Goal: Task Accomplishment & Management: Use online tool/utility

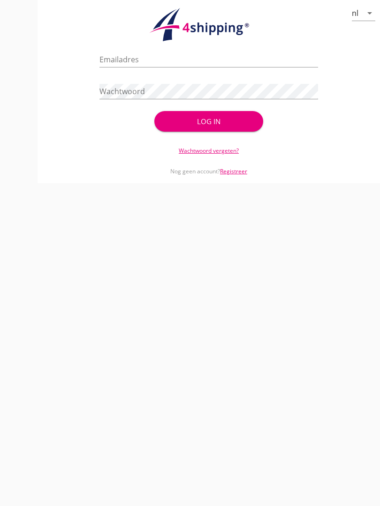
click at [147, 59] on div "Emailadres" at bounding box center [208, 61] width 218 height 30
click at [151, 67] on input "Emailadres" at bounding box center [208, 59] width 218 height 15
type input "[EMAIL_ADDRESS][DOMAIN_NAME]"
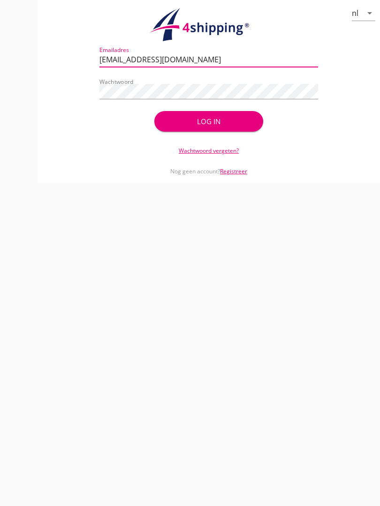
click at [222, 126] on div "Log in" at bounding box center [208, 121] width 79 height 11
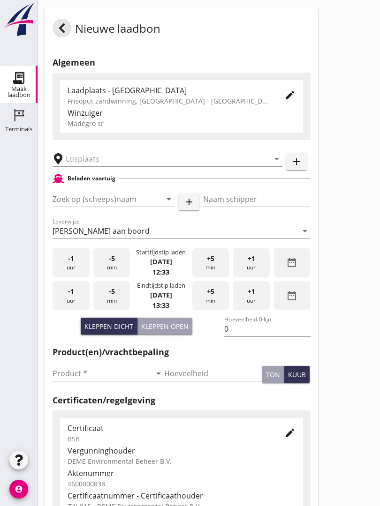
click at [89, 166] on input "text" at bounding box center [161, 158] width 190 height 15
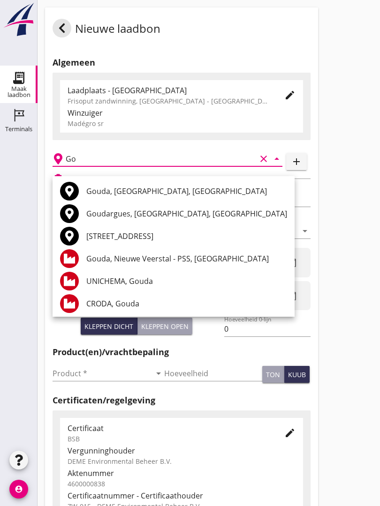
type input "G"
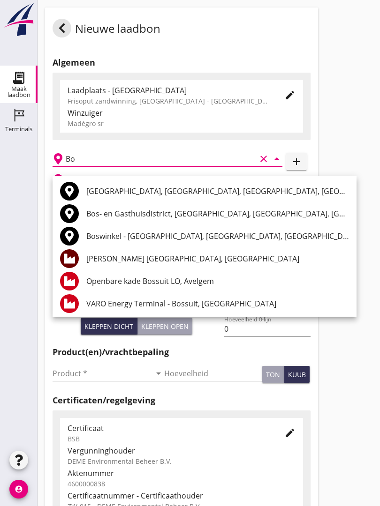
type input "B"
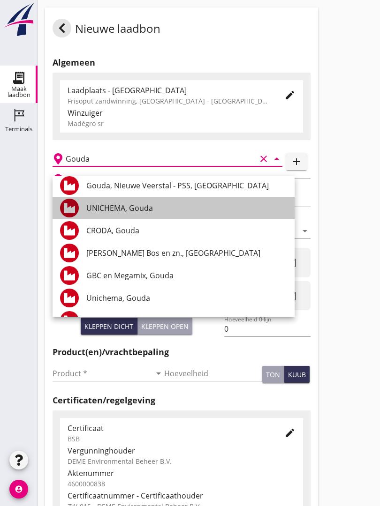
scroll to position [74, 0]
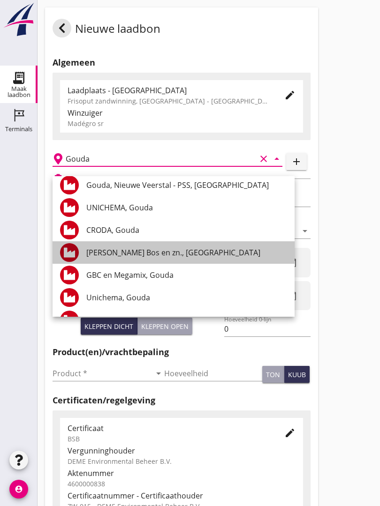
click at [150, 245] on div "[PERSON_NAME] Bos en zn., [GEOGRAPHIC_DATA]" at bounding box center [186, 252] width 201 height 23
type input "[PERSON_NAME] Bos en zn., [GEOGRAPHIC_DATA]"
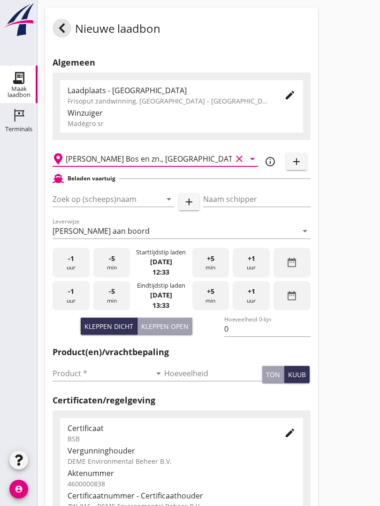
click at [106, 207] on input "Zoek op (scheeps)naam" at bounding box center [101, 199] width 96 height 15
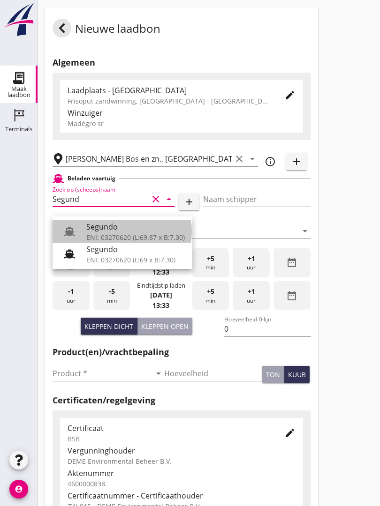
click at [115, 231] on div "Segundo" at bounding box center [135, 226] width 98 height 11
type input "Segundo"
type input "[PERSON_NAME]"
type input "478"
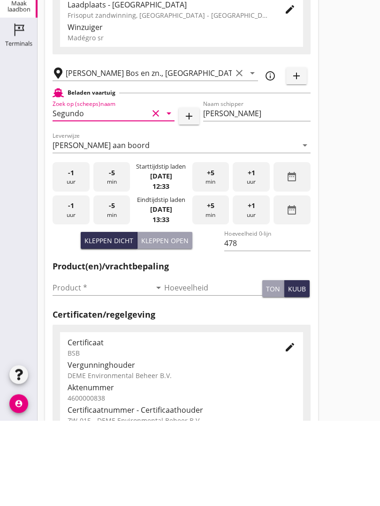
click at [65, 366] on input "Product *" at bounding box center [102, 373] width 98 height 15
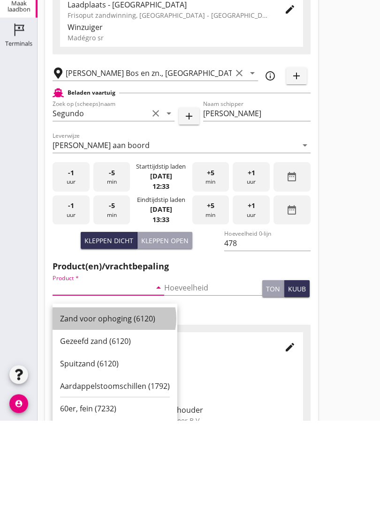
click at [118, 399] on div "Zand voor ophoging (6120)" at bounding box center [115, 404] width 110 height 11
type input "Zand voor ophoging (6120)"
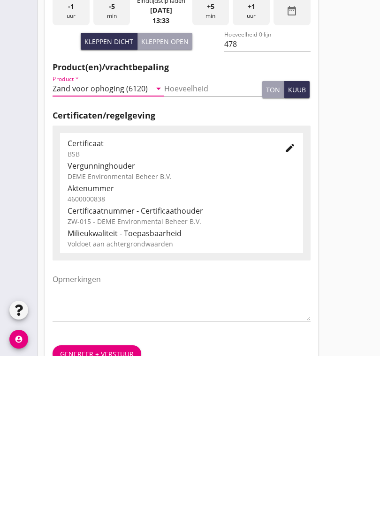
scroll to position [164, 0]
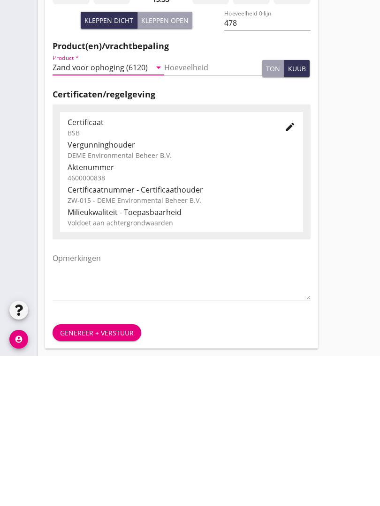
click at [108, 478] on div "Genereer + verstuur" at bounding box center [97, 483] width 74 height 10
